Goal: Obtain resource: Download file/media

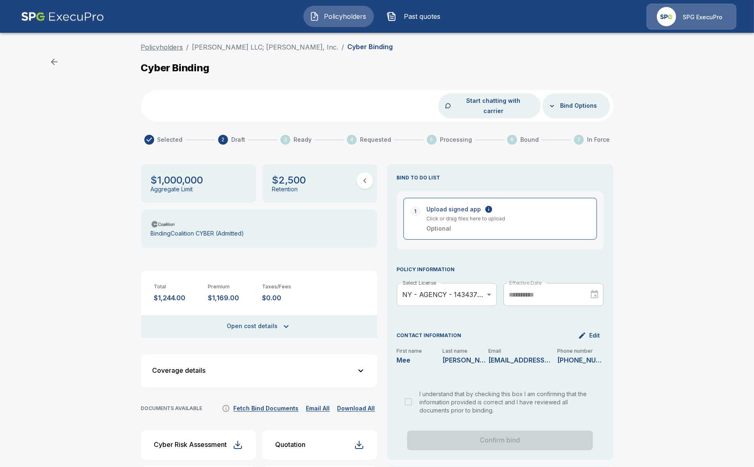
click at [165, 49] on link "Policyholders" at bounding box center [162, 47] width 42 height 8
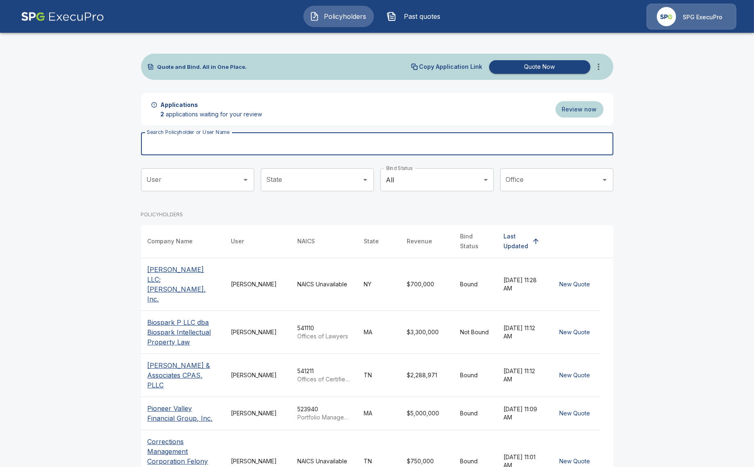
click at [243, 139] on input "Search Policyholder or User Name" at bounding box center [372, 143] width 463 height 23
click at [176, 324] on p "Biospark P LLC dba Biospark Intellectual Property Law" at bounding box center [183, 333] width 71 height 30
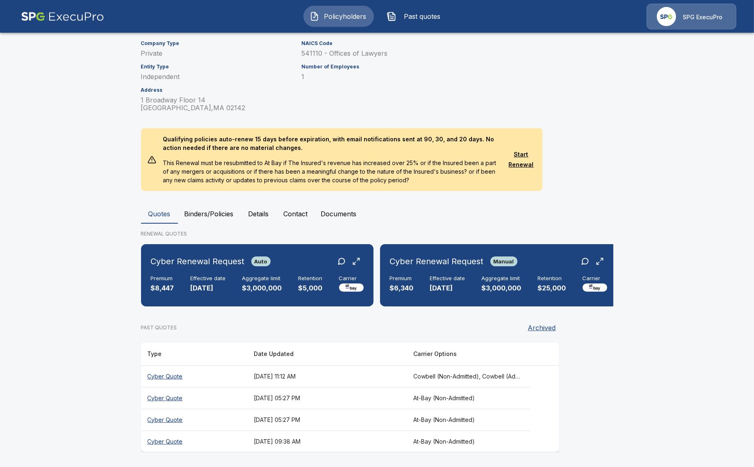
scroll to position [111, 0]
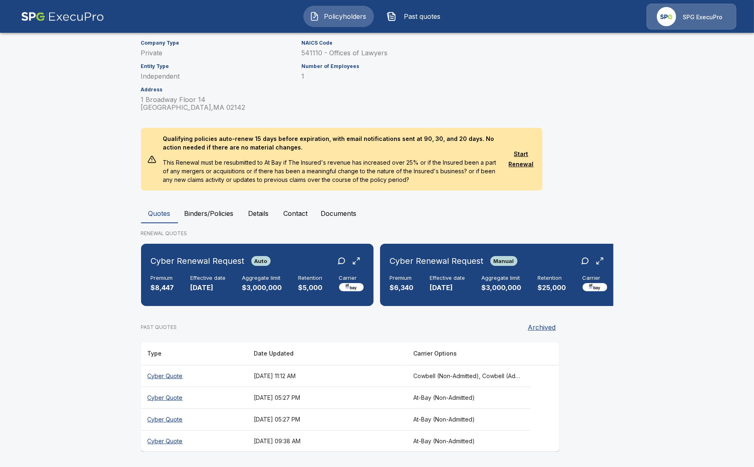
click at [375, 366] on th "October 1, 2025 at 11:12 AM" at bounding box center [326, 376] width 159 height 22
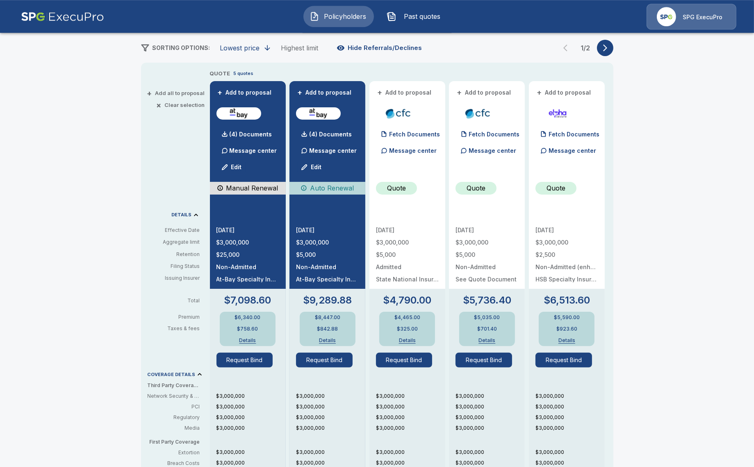
scroll to position [141, 0]
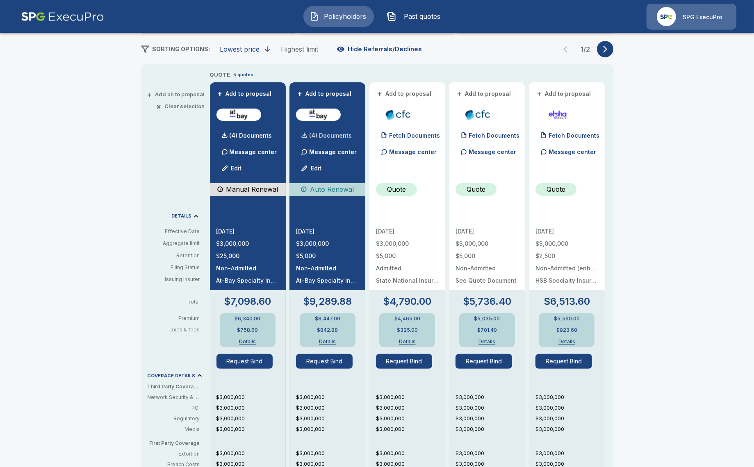
click at [321, 134] on p "(4) Documents" at bounding box center [330, 136] width 43 height 6
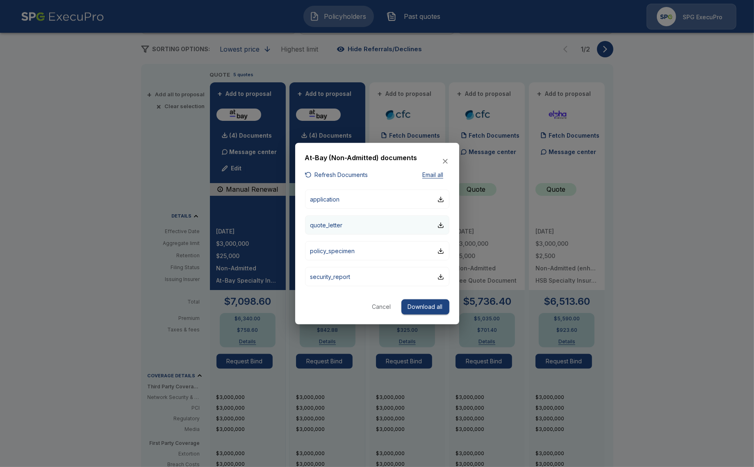
click at [349, 229] on button "quote_letter" at bounding box center [377, 225] width 144 height 19
